Goal: Entertainment & Leisure: Consume media (video, audio)

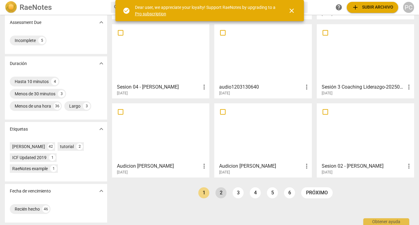
scroll to position [99, 0]
click at [219, 191] on link "2" at bounding box center [220, 192] width 11 height 11
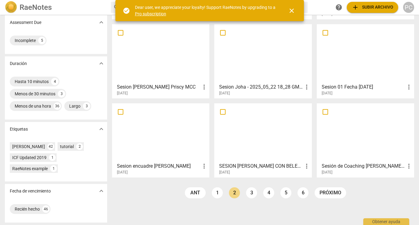
scroll to position [99, 0]
click at [250, 193] on link "3" at bounding box center [251, 192] width 11 height 11
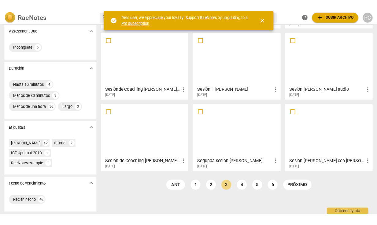
scroll to position [99, 0]
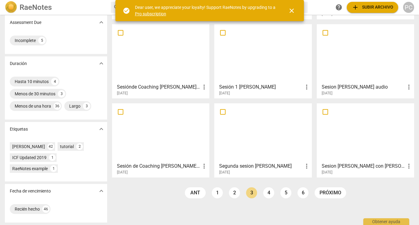
click at [359, 65] on div at bounding box center [365, 53] width 93 height 54
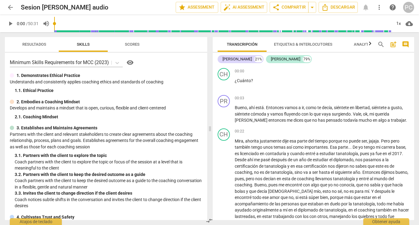
click at [10, 22] on span "play_arrow" at bounding box center [10, 23] width 7 height 7
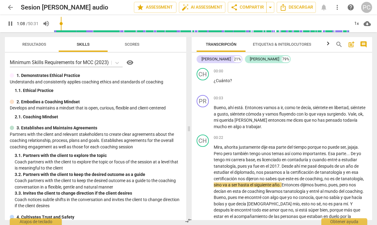
drag, startPoint x: 64, startPoint y: 24, endPoint x: 61, endPoint y: 24, distance: 3.4
click at [61, 24] on input "range" at bounding box center [202, 24] width 296 height 20
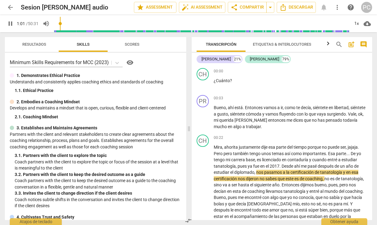
click at [62, 24] on input "range" at bounding box center [202, 24] width 296 height 20
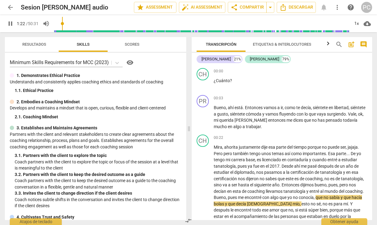
click at [8, 23] on span "pause" at bounding box center [10, 23] width 7 height 7
click at [10, 22] on span "play_arrow" at bounding box center [10, 23] width 7 height 7
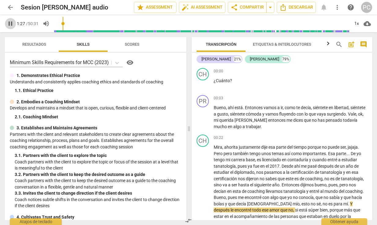
click at [11, 23] on span "pause" at bounding box center [10, 23] width 7 height 7
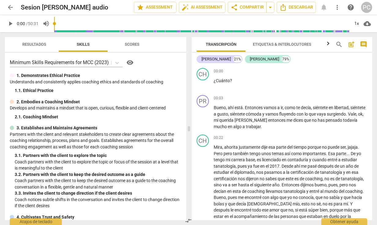
drag, startPoint x: 65, startPoint y: 24, endPoint x: 52, endPoint y: 25, distance: 12.9
click at [52, 25] on div "play_arrow 0:00 / 50:31 volume_up 1x cloud_download" at bounding box center [189, 23] width 368 height 17
click at [12, 24] on span "play_arrow" at bounding box center [10, 23] width 7 height 7
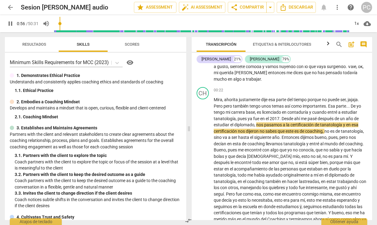
scroll to position [48, 0]
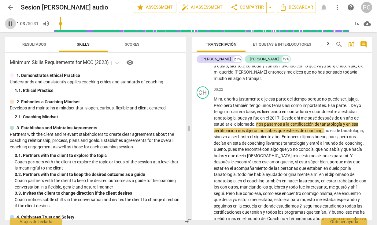
click at [12, 22] on span "pause" at bounding box center [10, 23] width 7 height 7
click at [58, 24] on input "range" at bounding box center [202, 24] width 296 height 20
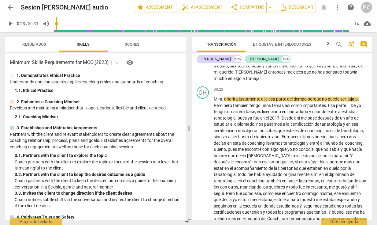
click at [12, 24] on span "play_arrow" at bounding box center [10, 23] width 7 height 7
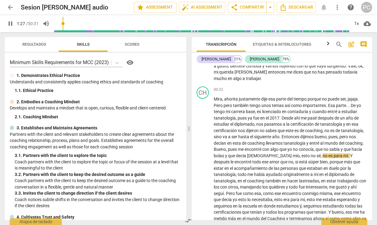
click at [11, 23] on span "pause" at bounding box center [10, 23] width 7 height 7
click at [62, 24] on input "range" at bounding box center [202, 24] width 296 height 20
click at [13, 24] on span "play_arrow" at bounding box center [10, 23] width 7 height 7
click at [13, 23] on span "pause" at bounding box center [10, 23] width 7 height 7
click at [12, 23] on span "play_arrow" at bounding box center [10, 23] width 7 height 7
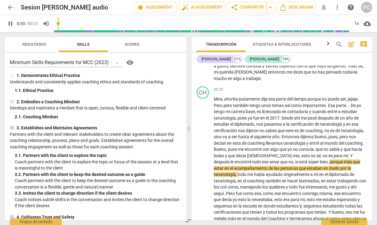
click at [59, 24] on input "range" at bounding box center [202, 24] width 296 height 20
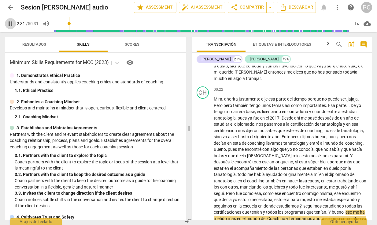
click at [10, 24] on span "pause" at bounding box center [10, 23] width 7 height 7
click at [341, 133] on span "tanatología" at bounding box center [352, 130] width 22 height 5
click at [64, 24] on input "range" at bounding box center [202, 24] width 296 height 20
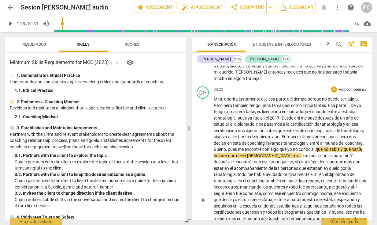
click at [11, 24] on span "play_arrow" at bounding box center [10, 23] width 7 height 7
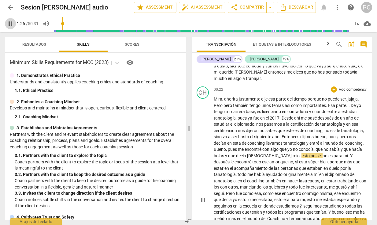
click at [12, 25] on span "pause" at bounding box center [10, 23] width 7 height 7
click at [60, 23] on input "range" at bounding box center [202, 24] width 296 height 20
drag, startPoint x: 60, startPoint y: 24, endPoint x: 54, endPoint y: 24, distance: 6.1
click at [54, 24] on div "play_arrow 0:00 / 50:31 volume_up 1x cloud_download" at bounding box center [189, 23] width 368 height 17
click at [10, 22] on span "play_arrow" at bounding box center [10, 23] width 7 height 7
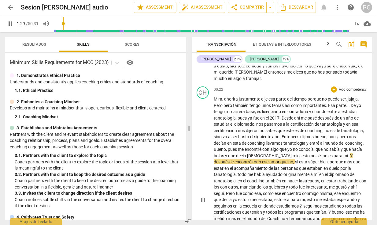
click at [10, 24] on span "pause" at bounding box center [10, 23] width 7 height 7
click at [61, 25] on input "range" at bounding box center [202, 24] width 296 height 20
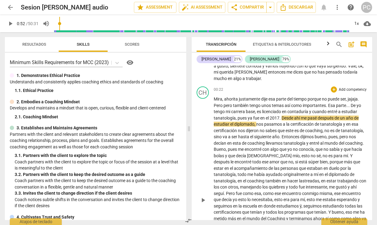
click at [12, 24] on span "play_arrow" at bounding box center [10, 23] width 7 height 7
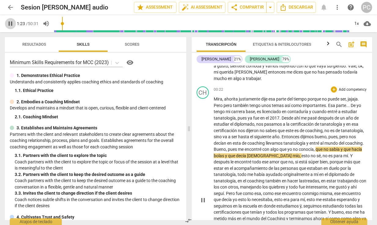
click at [10, 26] on span "pause" at bounding box center [10, 23] width 7 height 7
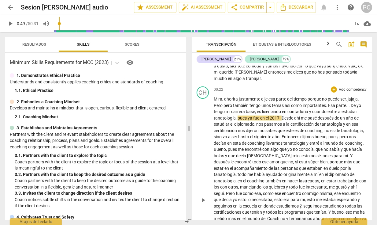
click at [60, 24] on input "range" at bounding box center [202, 24] width 296 height 20
click at [11, 22] on span "play_arrow" at bounding box center [10, 23] width 7 height 7
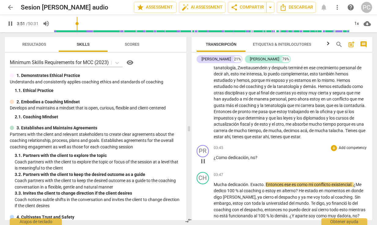
scroll to position [211, 0]
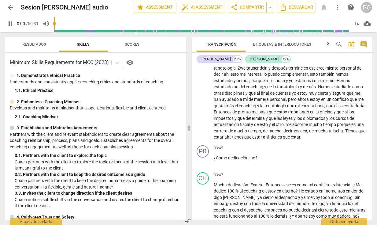
drag, startPoint x: 80, startPoint y: 17, endPoint x: 49, endPoint y: 18, distance: 30.6
click at [49, 18] on div "pause 0:00 / 50:31 volume_up 1x cloud_download" at bounding box center [189, 23] width 368 height 17
click at [286, 97] on p "Mira , ahorita justamente dije esa parte del tiempo porque no puede ser , jajaj…" at bounding box center [291, 36] width 154 height 207
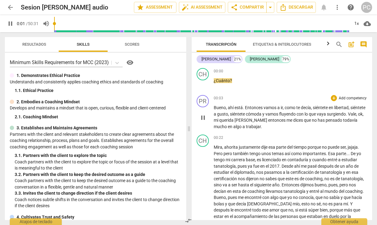
scroll to position [0, 0]
click at [265, 106] on span "vamos" at bounding box center [271, 107] width 14 height 5
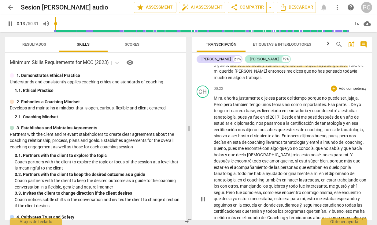
scroll to position [51, 0]
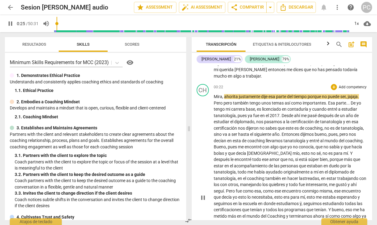
click at [282, 100] on span "temas" at bounding box center [278, 102] width 13 height 5
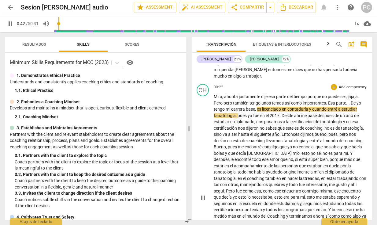
click at [238, 116] on span "pues" at bounding box center [243, 115] width 10 height 5
type input "43"
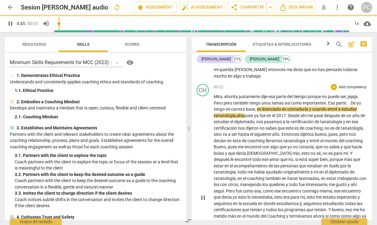
click at [245, 120] on span "diplomado" at bounding box center [244, 121] width 20 height 5
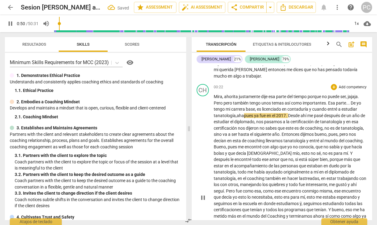
click at [244, 114] on span ", aha" at bounding box center [240, 115] width 8 height 5
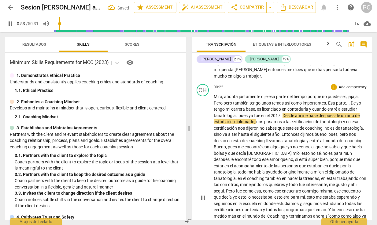
click at [311, 107] on span "y" at bounding box center [310, 109] width 3 height 5
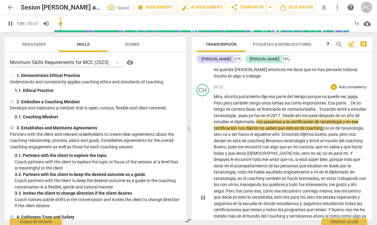
click at [343, 121] on span "tanatología" at bounding box center [331, 121] width 23 height 5
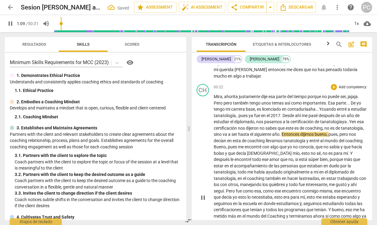
click at [320, 124] on span "tanatología ya.." at bounding box center [334, 121] width 29 height 5
click at [363, 143] on span "." at bounding box center [363, 140] width 1 height 5
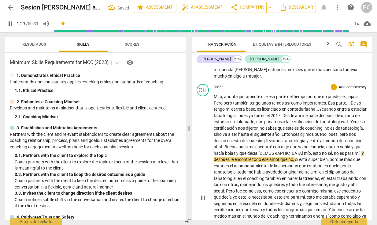
click at [325, 149] on span "," at bounding box center [326, 146] width 2 height 5
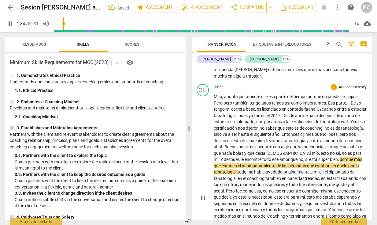
click at [224, 157] on span "Y" at bounding box center [222, 159] width 3 height 5
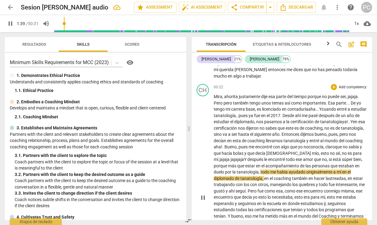
click at [264, 157] on span "después" at bounding box center [256, 159] width 17 height 5
click at [244, 157] on span ". jajaja jajajaja" at bounding box center [232, 159] width 26 height 5
click at [261, 170] on span "," at bounding box center [260, 171] width 2 height 5
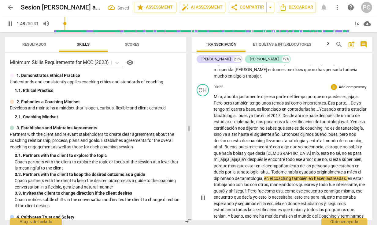
click at [268, 196] on span "esto" at bounding box center [263, 196] width 9 height 5
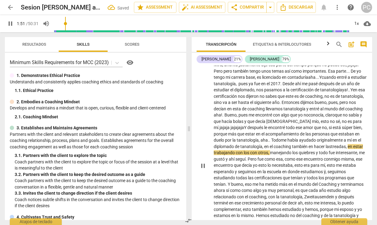
scroll to position [85, 0]
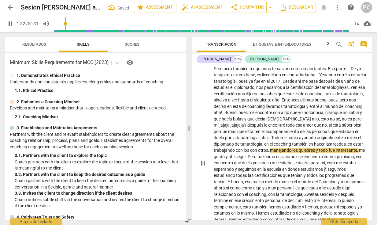
click at [326, 146] on span "lastreadas" at bounding box center [336, 143] width 20 height 5
click at [326, 146] on span "las treadas" at bounding box center [336, 143] width 21 height 5
click at [326, 146] on span "las triaadas" at bounding box center [337, 143] width 22 height 5
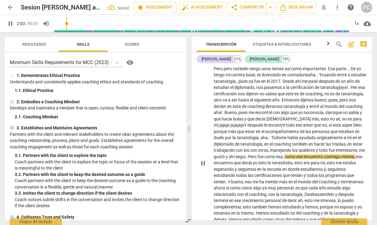
click at [358, 152] on span "," at bounding box center [359, 150] width 2 height 5
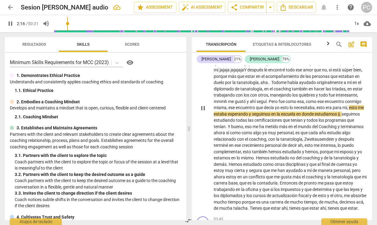
scroll to position [141, 0]
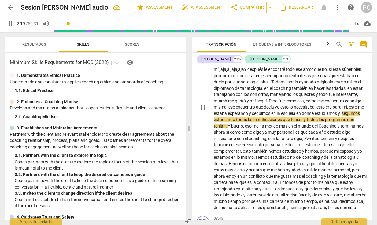
click at [338, 114] on span "ÿ" at bounding box center [339, 113] width 2 height 5
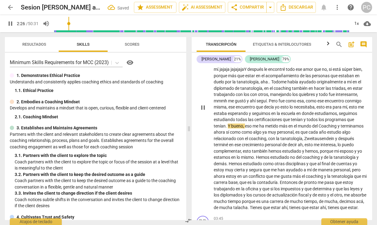
click at [228, 123] on span "." at bounding box center [227, 125] width 2 height 5
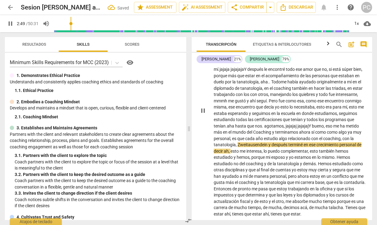
click at [275, 129] on span "y" at bounding box center [273, 131] width 3 height 5
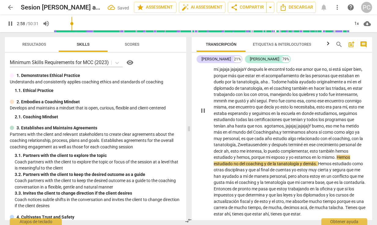
click at [335, 159] on span "." at bounding box center [336, 157] width 2 height 5
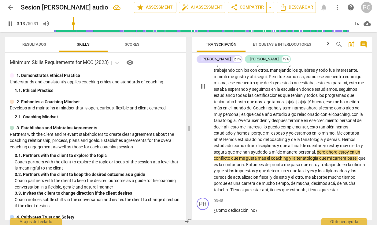
scroll to position [167, 0]
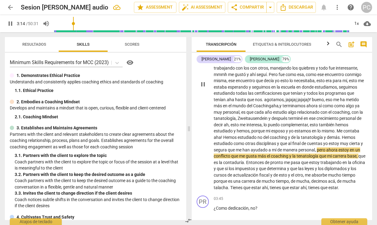
click at [317, 152] on span "pero" at bounding box center [321, 149] width 9 height 5
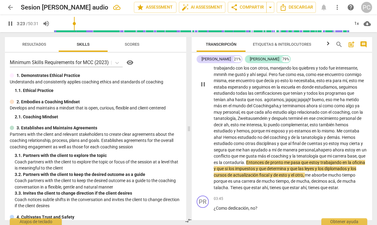
click at [246, 160] on span "." at bounding box center [245, 162] width 2 height 5
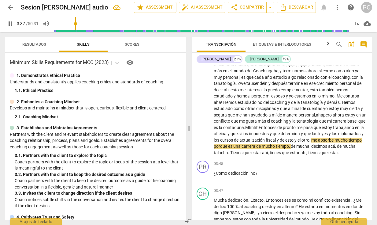
scroll to position [207, 0]
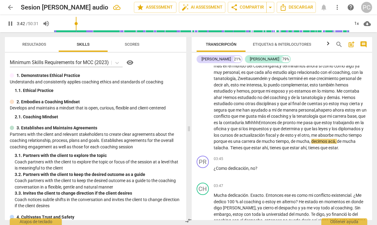
click at [228, 139] on span "porque" at bounding box center [221, 141] width 14 height 5
click at [335, 136] on span "mucho" at bounding box center [341, 135] width 13 height 5
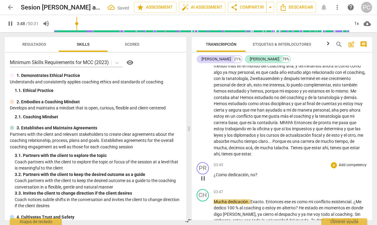
click at [262, 171] on p "¿Como dedicación , no ?" at bounding box center [291, 174] width 154 height 6
type input "230"
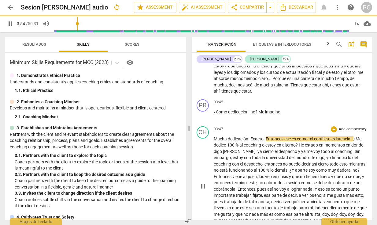
scroll to position [270, 0]
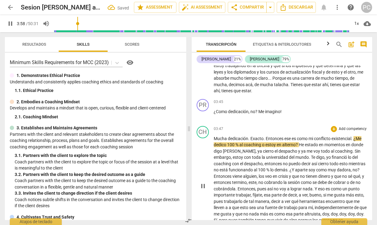
click at [354, 136] on span "." at bounding box center [353, 138] width 2 height 5
type input "239"
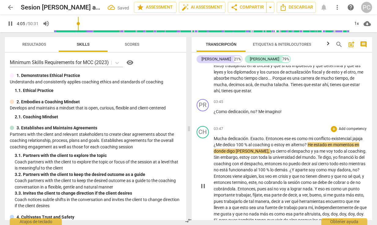
click at [239, 148] on span "[PERSON_NAME]" at bounding box center [252, 150] width 33 height 5
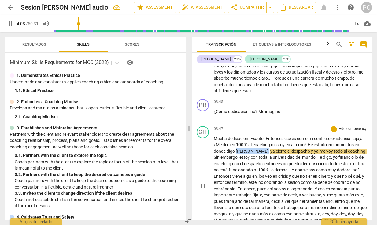
drag, startPoint x: 255, startPoint y: 145, endPoint x: 237, endPoint y: 145, distance: 18.1
click at [236, 145] on p "Mucha dedicación . Exacto . Entonces ese es como mi conflicto existencial .jaja…" at bounding box center [291, 185] width 154 height 100
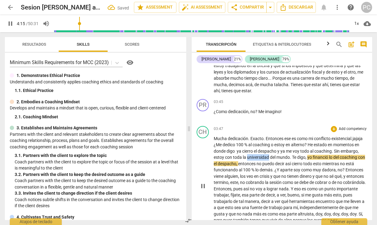
drag, startPoint x: 269, startPoint y: 150, endPoint x: 248, endPoint y: 151, distance: 21.4
click at [248, 155] on span "universidad" at bounding box center [258, 157] width 23 height 5
click at [257, 161] on span "entonces" at bounding box center [247, 163] width 18 height 5
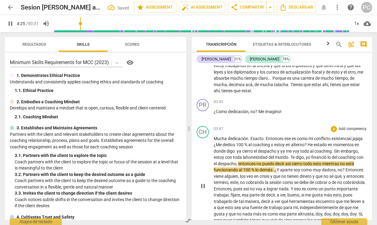
click at [360, 150] on p "Mucha dedicación . Exacto . Entonces ese es como mi conflicto existencial .jaja…" at bounding box center [291, 185] width 154 height 100
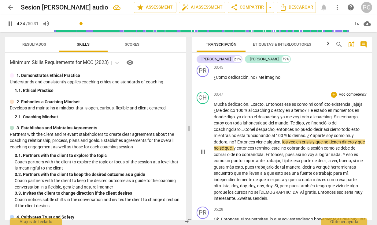
scroll to position [305, 0]
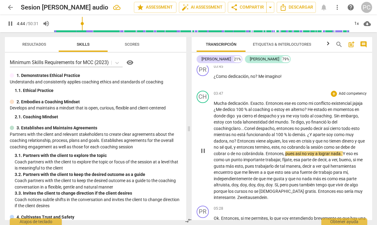
click at [266, 151] on span "Entonces" at bounding box center [275, 153] width 18 height 5
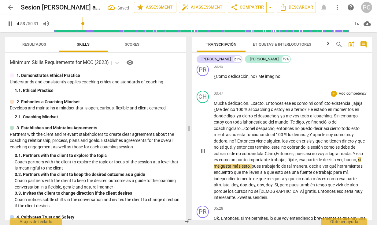
click at [288, 157] on span "fíjate" at bounding box center [292, 159] width 9 height 5
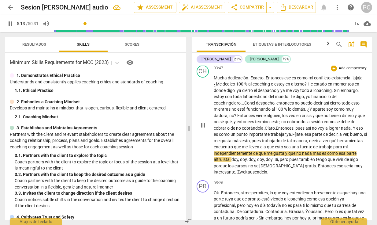
scroll to position [339, 0]
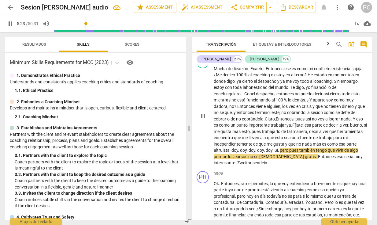
click at [258, 151] on p "Mucha dedicación . Exacto . Entonces ese es como mi conflicto existencial .jaja…" at bounding box center [291, 116] width 154 height 100
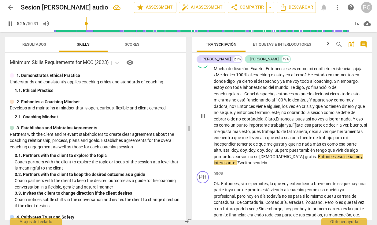
click at [363, 142] on p "Mucha dedicación . Exacto . Entonces ese es como mi conflicto existencial .jaja…" at bounding box center [291, 116] width 154 height 100
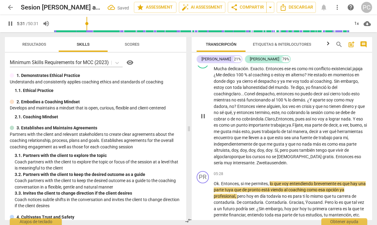
click at [336, 154] on span "Entonces" at bounding box center [345, 156] width 19 height 5
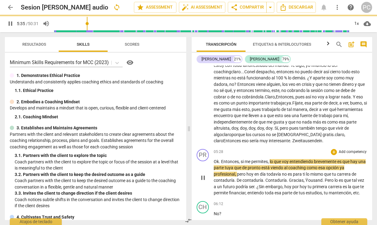
scroll to position [364, 0]
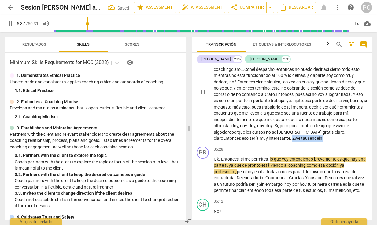
drag, startPoint x: 271, startPoint y: 129, endPoint x: 238, endPoint y: 130, distance: 32.5
click at [238, 130] on p "Mucha dedicación . Exacto . Entonces ese es como mi conflicto existencial .jaja…" at bounding box center [291, 91] width 154 height 100
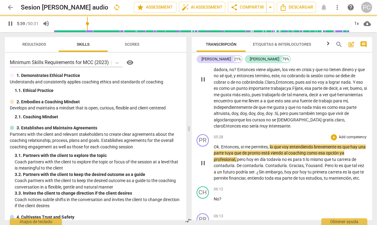
scroll to position [380, 0]
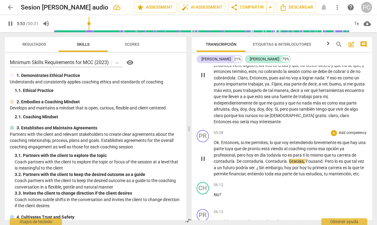
click at [287, 159] on span "." at bounding box center [288, 161] width 2 height 5
click at [304, 159] on span "," at bounding box center [305, 161] width 2 height 5
click at [289, 159] on span "Gracias" at bounding box center [296, 161] width 15 height 5
type input "361"
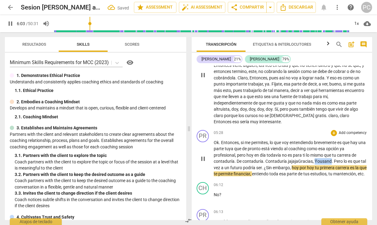
drag, startPoint x: 333, startPoint y: 151, endPoint x: 316, endPoint y: 152, distance: 16.6
click at [316, 152] on p "Ok . Entonces , si me permites , lo que voy entendiendo brevemente es que hay u…" at bounding box center [291, 158] width 154 height 38
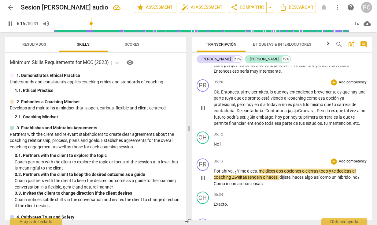
scroll to position [437, 0]
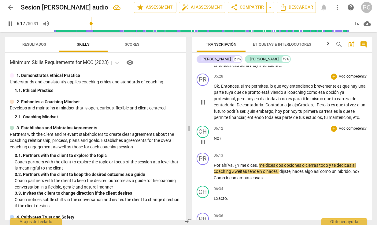
click at [220, 136] on span "?" at bounding box center [220, 138] width 2 height 5
type input "378"
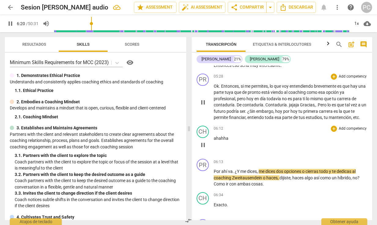
click at [223, 135] on p "ahahha" at bounding box center [291, 144] width 154 height 19
click at [267, 156] on div "PR play_arrow pause 06:13 + Add competency keyboard_arrow_right Por ahí va . ¿Y…" at bounding box center [282, 172] width 181 height 33
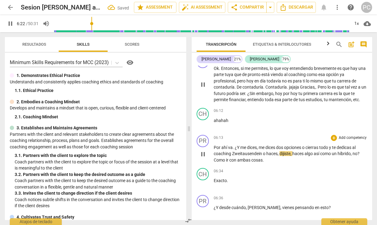
scroll to position [455, 0]
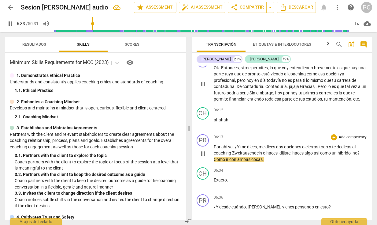
click at [230, 157] on span "con" at bounding box center [234, 159] width 8 height 5
type input "394"
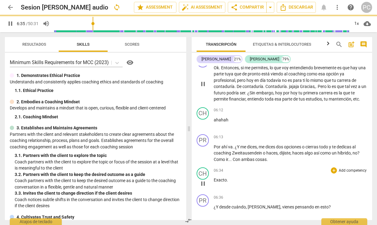
click at [272, 167] on div "06:34 + Add competency keyboard_arrow_right" at bounding box center [291, 170] width 154 height 6
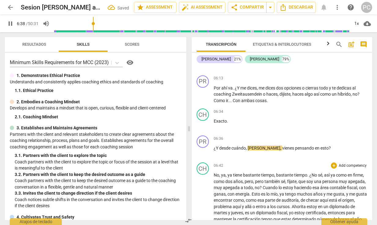
scroll to position [514, 0]
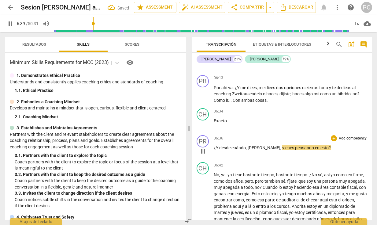
click at [253, 145] on span "[PERSON_NAME]" at bounding box center [264, 147] width 33 height 5
click at [255, 145] on span "[PERSON_NAME]" at bounding box center [264, 147] width 33 height 5
type input "401"
click at [295, 145] on span "pensando" at bounding box center [305, 147] width 20 height 5
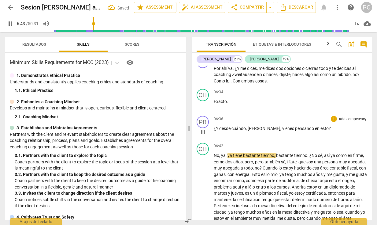
scroll to position [545, 0]
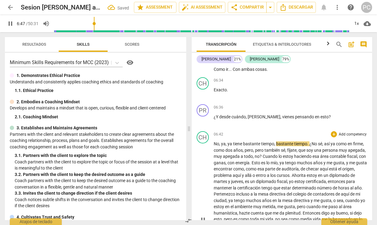
click at [310, 141] on span "¿No" at bounding box center [314, 143] width 9 height 5
click at [309, 141] on span "." at bounding box center [309, 143] width 2 height 5
type input "409"
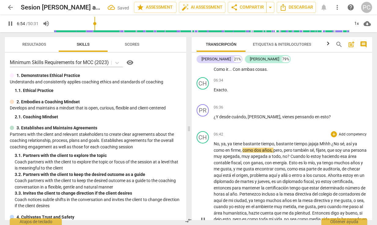
click at [317, 149] on p "No , ya , ya tiene bastante tiempo , bastante tiempo .[PERSON_NAME] ¿No sé , as…" at bounding box center [291, 219] width 154 height 157
click at [275, 148] on span "pero" at bounding box center [278, 150] width 9 height 5
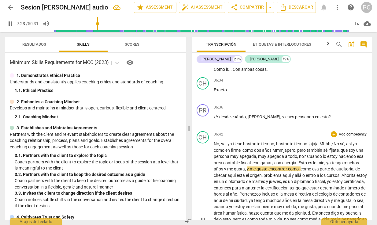
click at [327, 160] on span "," at bounding box center [326, 162] width 2 height 5
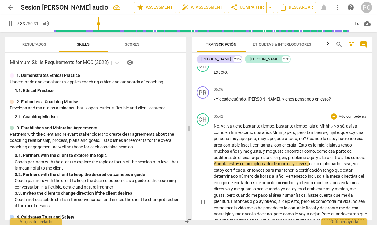
scroll to position [564, 0]
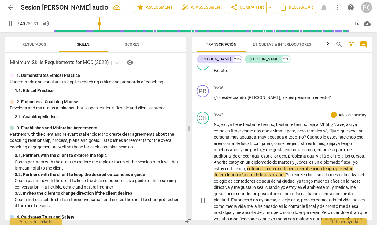
click at [354, 159] on span "yo" at bounding box center [356, 161] width 5 height 5
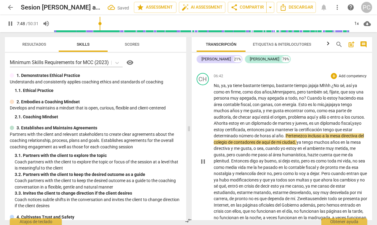
scroll to position [604, 0]
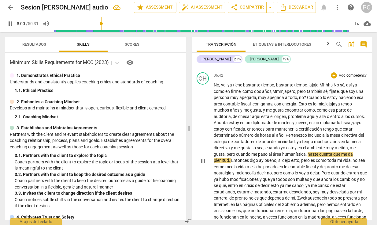
click at [236, 152] on span "pero" at bounding box center [231, 154] width 9 height 5
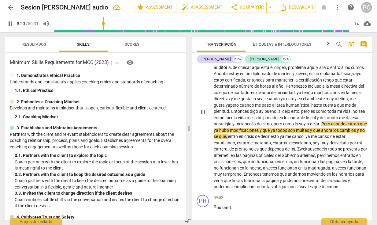
scroll to position [653, 0]
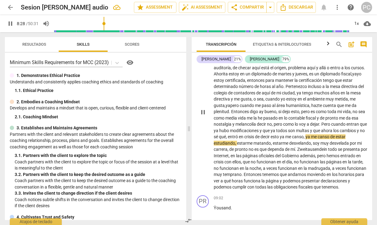
click at [304, 134] on span "canso" at bounding box center [298, 136] width 12 height 5
click at [304, 134] on span "cansó" at bounding box center [298, 136] width 12 height 5
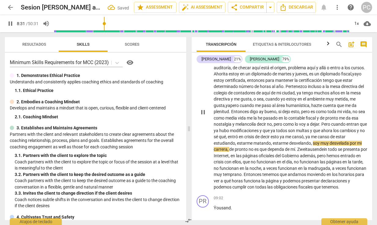
click at [318, 134] on span "canso" at bounding box center [324, 136] width 13 height 5
click at [235, 141] on span "estudiando" at bounding box center [224, 143] width 21 height 5
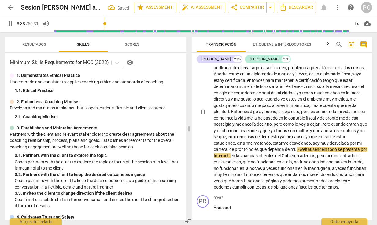
click at [338, 139] on p "No , ya , ya tiene bastante tiempo , bastante tiempo .[PERSON_NAME] ¿No sé , as…" at bounding box center [291, 111] width 154 height 157
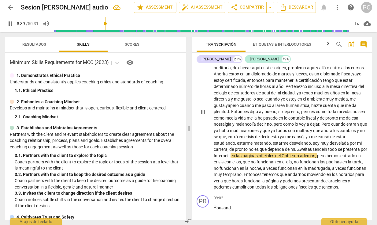
click at [328, 147] on span "Zweitausendein" at bounding box center [313, 149] width 31 height 5
drag, startPoint x: 362, startPoint y: 138, endPoint x: 334, endPoint y: 136, distance: 28.2
click at [328, 147] on span "Zweitausendein" at bounding box center [313, 149] width 31 height 5
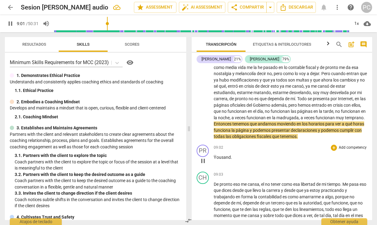
scroll to position [705, 0]
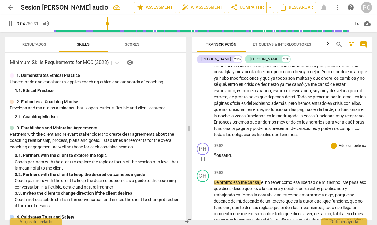
click at [232, 152] on p "[PERSON_NAME] ." at bounding box center [291, 155] width 154 height 6
type input "545"
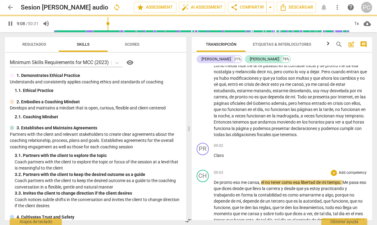
click at [236, 170] on div "09:03 + Add competency keyboard_arrow_right" at bounding box center [291, 173] width 154 height 6
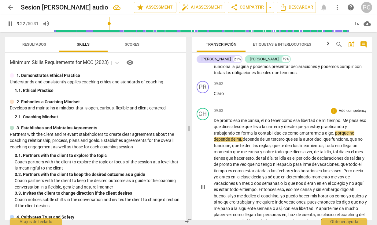
scroll to position [767, 0]
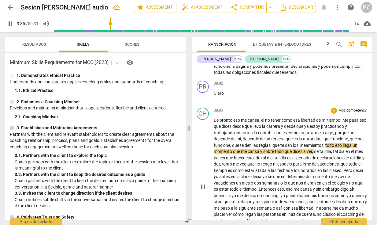
click at [261, 149] on span "y" at bounding box center [261, 151] width 3 height 5
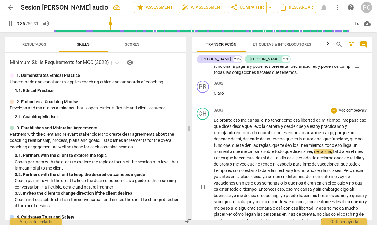
type input "576"
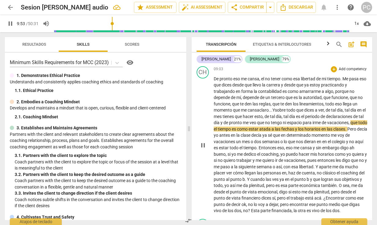
scroll to position [809, 0]
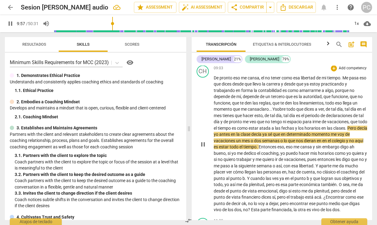
click at [346, 126] on span "." at bounding box center [347, 128] width 2 height 5
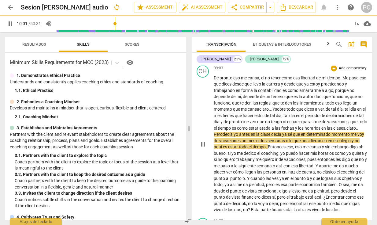
click at [346, 126] on span ".claro..." at bounding box center [353, 128] width 14 height 5
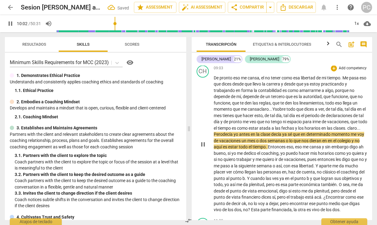
click at [276, 128] on p "De pronto eso me cansa , el no tener como esa libertad de mi tiempo . Me pasa e…" at bounding box center [291, 144] width 154 height 138
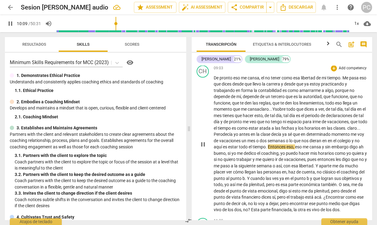
click at [223, 144] on span "aquí" at bounding box center [218, 146] width 9 height 5
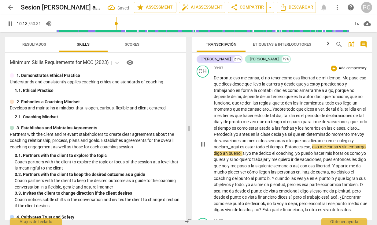
click at [355, 137] on p "De pronto eso me cansa , el no tener como esa libertad de mi tiempo . Me pasa e…" at bounding box center [291, 144] width 154 height 138
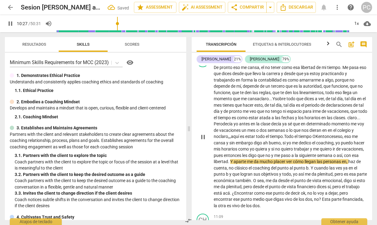
scroll to position [820, 0]
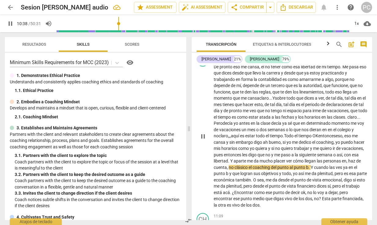
click at [235, 165] on span "no" at bounding box center [232, 167] width 6 height 5
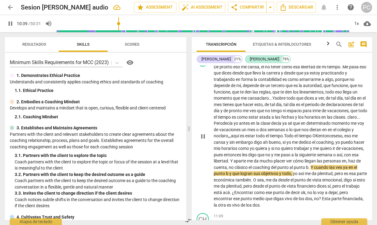
click at [235, 165] on span "no" at bounding box center [232, 167] width 6 height 5
click at [249, 165] on span "clásico" at bounding box center [242, 167] width 14 height 5
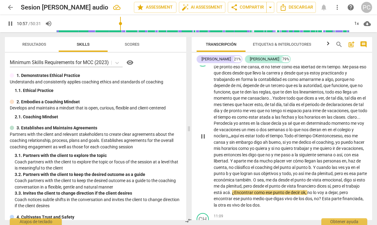
click at [232, 190] on span "." at bounding box center [231, 192] width 2 height 5
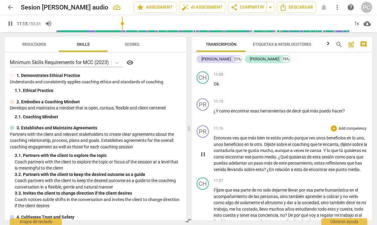
scroll to position [965, 0]
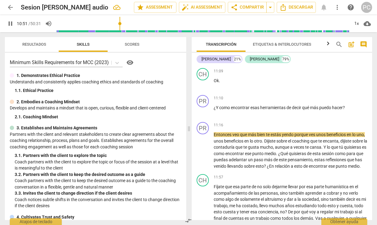
click at [121, 24] on input "range" at bounding box center [203, 24] width 293 height 20
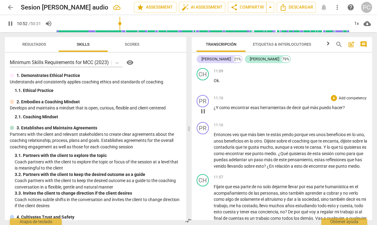
click at [330, 105] on span "puedo" at bounding box center [326, 107] width 13 height 5
click at [347, 104] on p "¿Y como encontrar esas herramientas de decir qué más puedo hacer ?" at bounding box center [291, 107] width 154 height 6
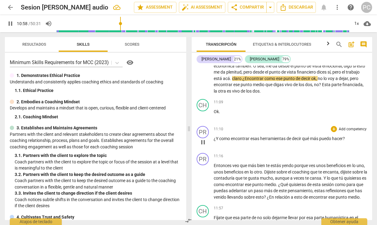
scroll to position [933, 0]
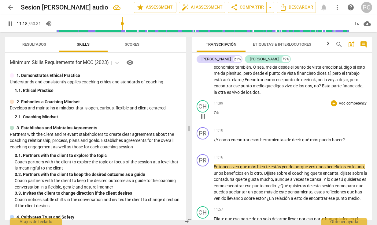
type input "678"
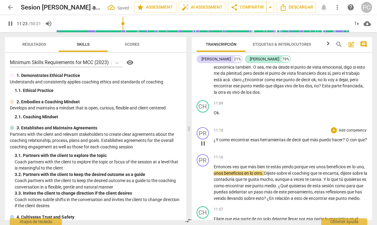
click at [343, 137] on span "? O con que?" at bounding box center [355, 139] width 24 height 5
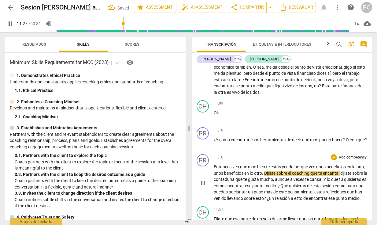
click at [264, 171] on span "." at bounding box center [263, 173] width 2 height 5
type input "688"
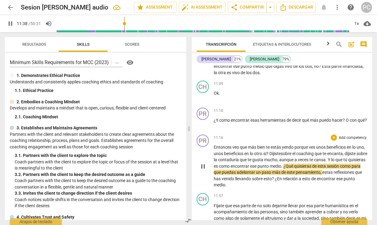
scroll to position [956, 0]
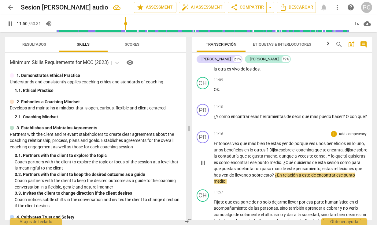
click at [283, 172] on span "¿En" at bounding box center [279, 174] width 8 height 5
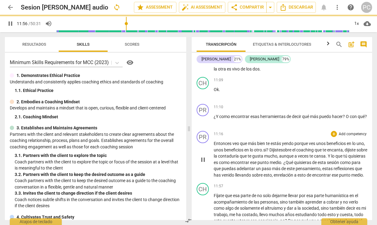
click at [272, 169] on p "Entonces veo que más bien te estás yendo porque ves unos beneficios en lo uno ,…" at bounding box center [291, 159] width 154 height 38
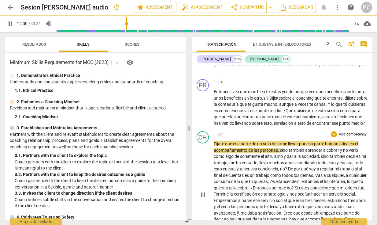
scroll to position [1010, 0]
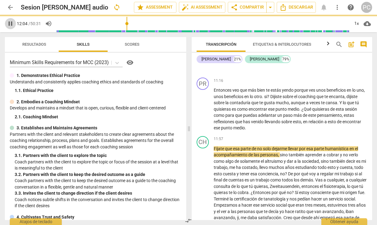
click at [11, 25] on span "pause" at bounding box center [10, 23] width 7 height 7
type input "725"
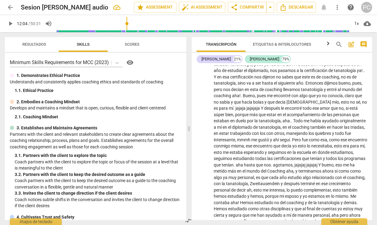
scroll to position [102, 0]
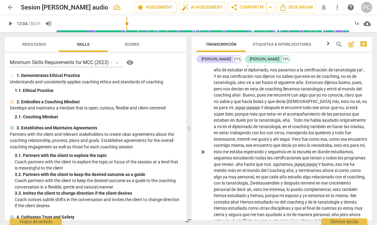
click at [255, 92] on span "Bueno" at bounding box center [249, 94] width 12 height 5
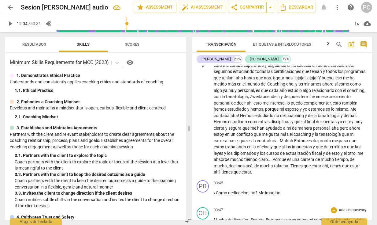
scroll to position [189, 0]
click at [229, 87] on span "ya" at bounding box center [226, 89] width 6 height 5
click at [285, 100] on span "interesa" at bounding box center [277, 102] width 15 height 5
drag, startPoint x: 346, startPoint y: 92, endPoint x: 315, endPoint y: 92, distance: 31.5
click at [315, 92] on p "Mira , ahorita justamente dije esa parte del tiempo porque no puede ser , jajaj…" at bounding box center [291, 65] width 154 height 220
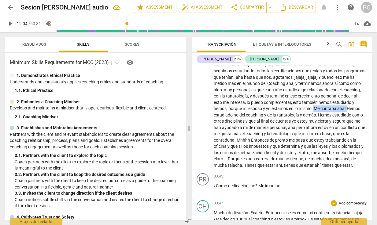
drag, startPoint x: 262, startPoint y: 111, endPoint x: 228, endPoint y: 109, distance: 34.0
click at [228, 109] on p "Mira , ahorita justamente dije esa parte del tiempo porque no puede ser , jajaj…" at bounding box center [291, 61] width 154 height 213
copy p "Me contaba aha !"
click at [264, 131] on span "coaching" at bounding box center [255, 133] width 18 height 5
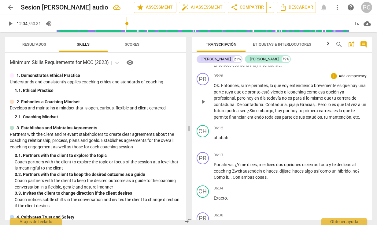
scroll to position [460, 0]
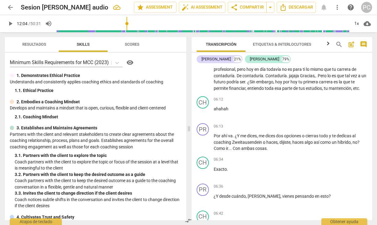
type input "0"
type input "725"
type input "0"
click at [54, 24] on input "range" at bounding box center [54, 23] width 0 height 1
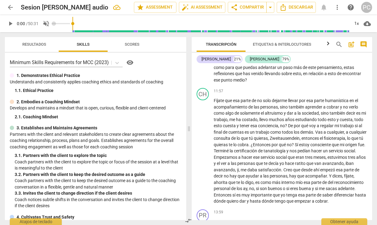
drag, startPoint x: 126, startPoint y: 24, endPoint x: 50, endPoint y: 24, distance: 75.9
click at [50, 24] on div "play_arrow 0:00 / 50:31 volume_off 1x cloud_download" at bounding box center [189, 23] width 368 height 17
click at [49, 23] on span "volume_off" at bounding box center [46, 23] width 7 height 7
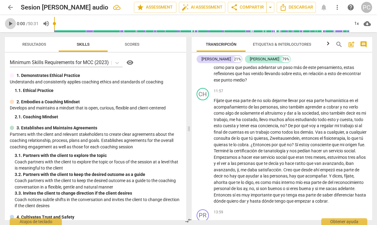
click at [10, 23] on span "play_arrow" at bounding box center [10, 23] width 7 height 7
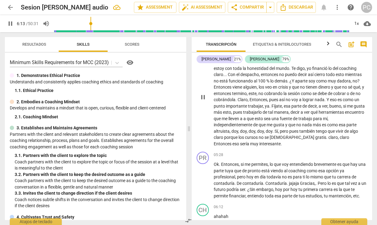
scroll to position [524, 0]
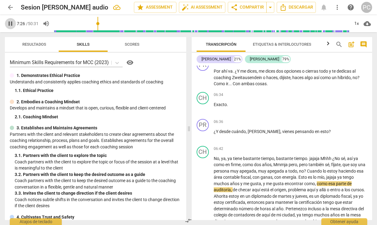
click at [9, 24] on span "pause" at bounding box center [10, 23] width 7 height 7
click at [95, 25] on input "range" at bounding box center [202, 24] width 296 height 20
click at [12, 23] on span "play_arrow" at bounding box center [10, 23] width 7 height 7
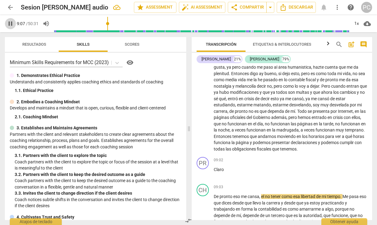
click at [9, 22] on span "pause" at bounding box center [10, 23] width 7 height 7
click at [10, 23] on span "play_arrow" at bounding box center [10, 23] width 7 height 7
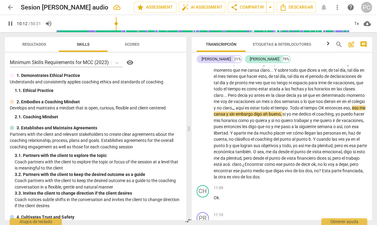
click at [10, 22] on span "pause" at bounding box center [10, 23] width 7 height 7
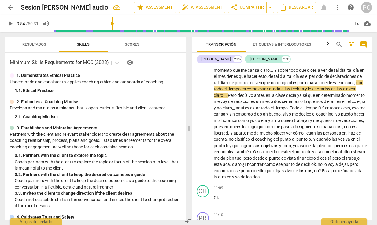
click at [115, 27] on input "range" at bounding box center [202, 24] width 296 height 20
click at [11, 25] on span "play_arrow" at bounding box center [10, 23] width 7 height 7
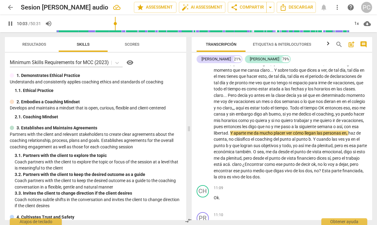
click at [116, 27] on input "range" at bounding box center [203, 24] width 293 height 20
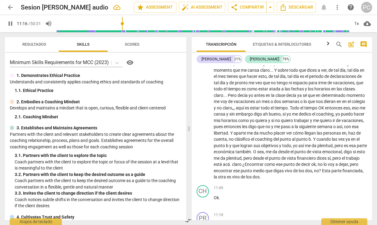
scroll to position [1021, 0]
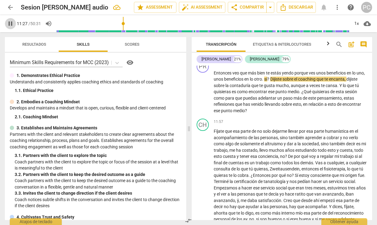
click at [13, 23] on span "pause" at bounding box center [10, 23] width 7 height 7
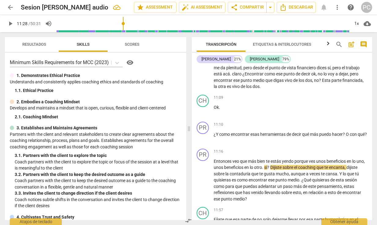
scroll to position [933, 0]
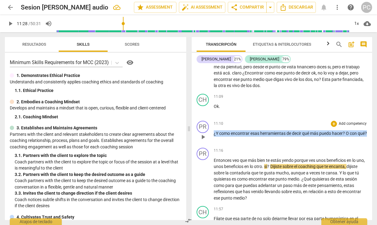
drag, startPoint x: 214, startPoint y: 129, endPoint x: 225, endPoint y: 135, distance: 12.6
click at [226, 136] on p "¿Y como encontrar esas herramientas de decir qué más puedo hacer ? O con qué ?" at bounding box center [291, 133] width 154 height 6
copy p "¿Y como encontrar esas herramientas de decir qué más puedo hacer ? O con qué ?"
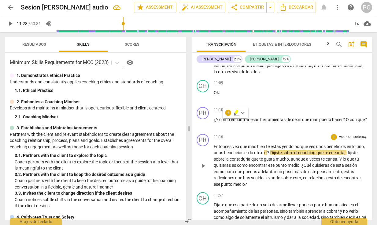
click at [250, 150] on span "en" at bounding box center [248, 152] width 6 height 5
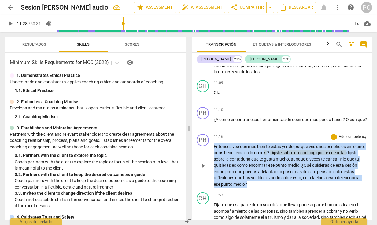
drag, startPoint x: 215, startPoint y: 142, endPoint x: 268, endPoint y: 177, distance: 63.8
click at [268, 178] on p "Entonces veo que más bien te estás yendo porque ves unos beneficios en lo uno ,…" at bounding box center [291, 165] width 154 height 44
copy p "Entonces veo que más bien te estás yendo porque ves unos beneficios en lo uno ,…"
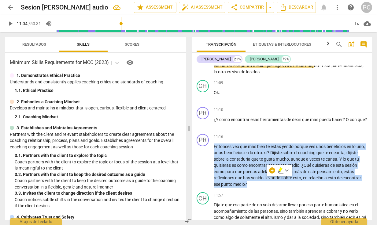
click at [122, 21] on input "range" at bounding box center [203, 24] width 293 height 20
click at [11, 24] on span "play_arrow" at bounding box center [10, 23] width 7 height 7
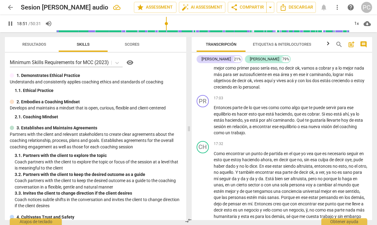
scroll to position [1589, 0]
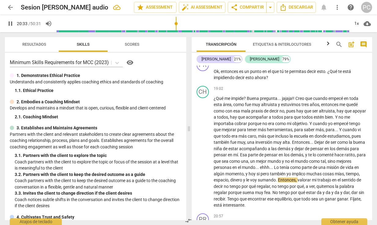
click at [11, 23] on span "pause" at bounding box center [10, 23] width 7 height 7
click at [175, 27] on input "range" at bounding box center [203, 24] width 293 height 20
click at [11, 23] on span "play_arrow" at bounding box center [10, 23] width 7 height 7
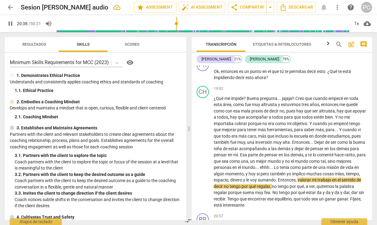
click at [174, 27] on input "range" at bounding box center [203, 24] width 293 height 20
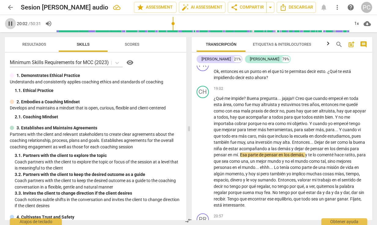
click at [11, 23] on span "pause" at bounding box center [10, 23] width 7 height 7
click at [10, 24] on span "play_arrow" at bounding box center [10, 23] width 7 height 7
click at [10, 23] on span "pause" at bounding box center [10, 23] width 7 height 7
type input "1229"
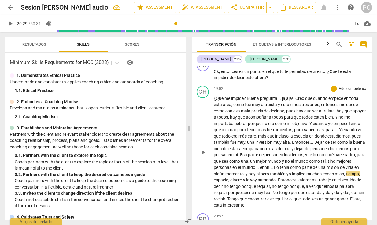
click at [274, 165] on span "." at bounding box center [273, 167] width 2 height 5
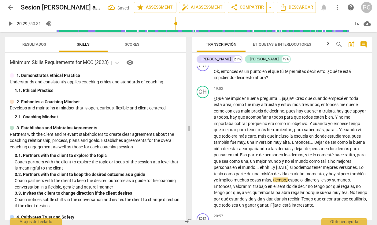
click at [10, 25] on span "play_arrow" at bounding box center [10, 23] width 7 height 7
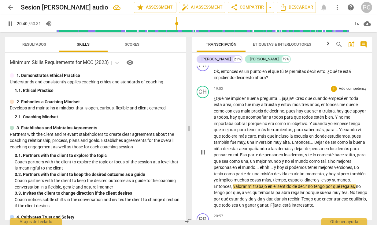
click at [308, 184] on span "decir" at bounding box center [303, 186] width 10 height 5
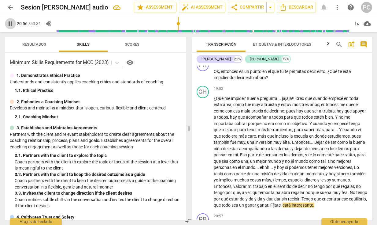
click at [9, 25] on span "pause" at bounding box center [10, 23] width 7 height 7
click at [243, 140] on span "muy" at bounding box center [242, 142] width 8 height 5
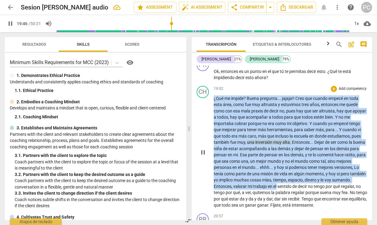
scroll to position [1589, 0]
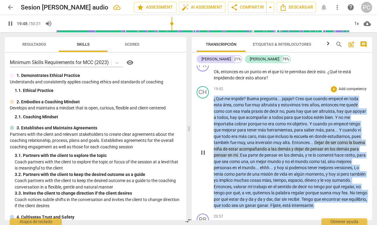
drag, startPoint x: 213, startPoint y: 96, endPoint x: 361, endPoint y: 201, distance: 181.6
click at [361, 201] on div "CH play_arrow pause 19:02 + Add competency keyboard_arrow_right ¿Qué me impide …" at bounding box center [282, 147] width 181 height 127
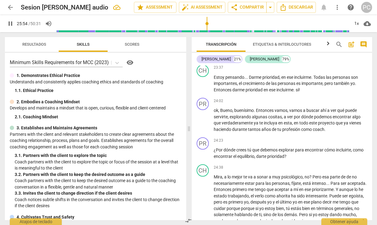
scroll to position [2078, 0]
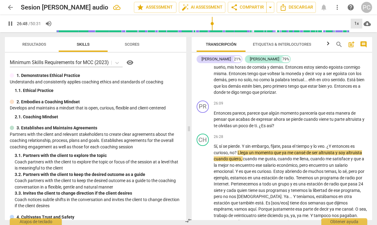
click at [357, 22] on div "1x" at bounding box center [357, 24] width 12 height 10
click at [366, 48] on li "1.25x" at bounding box center [361, 48] width 21 height 12
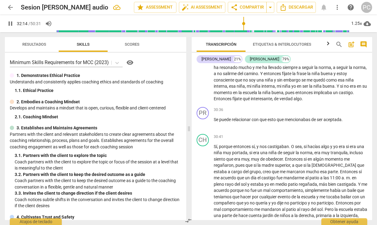
scroll to position [2551, 0]
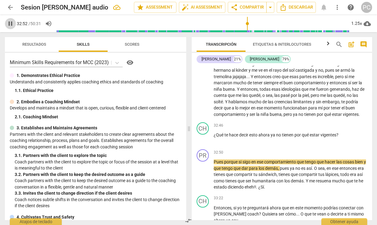
click at [9, 24] on span "pause" at bounding box center [10, 23] width 7 height 7
click at [10, 23] on span "play_arrow" at bounding box center [10, 23] width 7 height 7
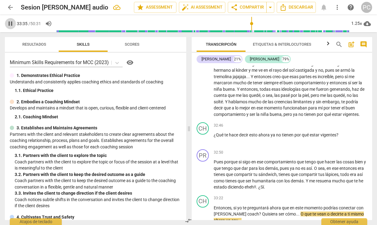
click at [8, 24] on span "pause" at bounding box center [10, 23] width 7 height 7
click at [13, 24] on span "play_arrow" at bounding box center [10, 23] width 7 height 7
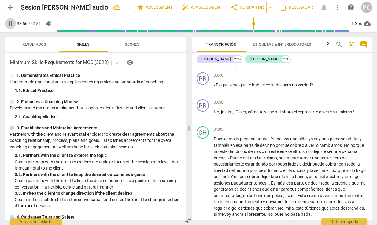
click at [10, 24] on span "pause" at bounding box center [10, 23] width 7 height 7
click at [11, 24] on span "play_arrow" at bounding box center [10, 23] width 7 height 7
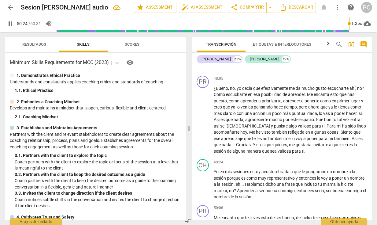
scroll to position [4061, 0]
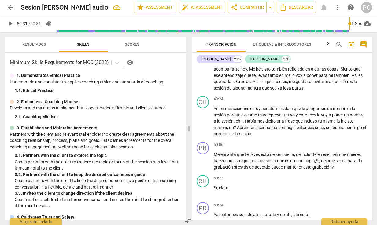
type input "3031"
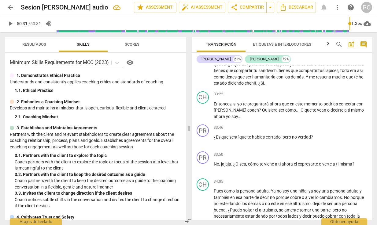
scroll to position [2561, 0]
